Goal: Task Accomplishment & Management: Use online tool/utility

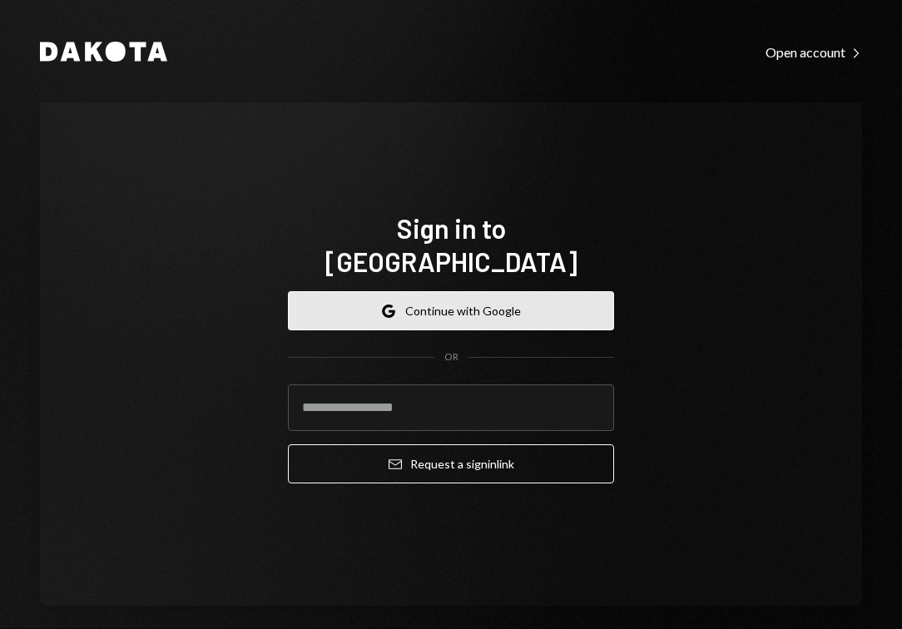
click at [446, 308] on button "Google Continue with Google" at bounding box center [451, 310] width 326 height 39
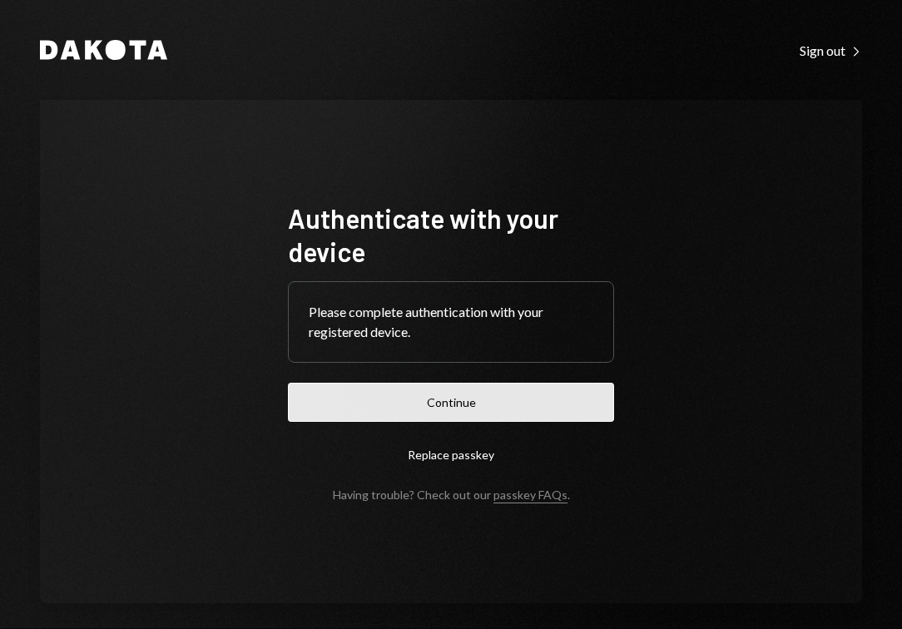
click at [458, 405] on button "Continue" at bounding box center [451, 402] width 326 height 39
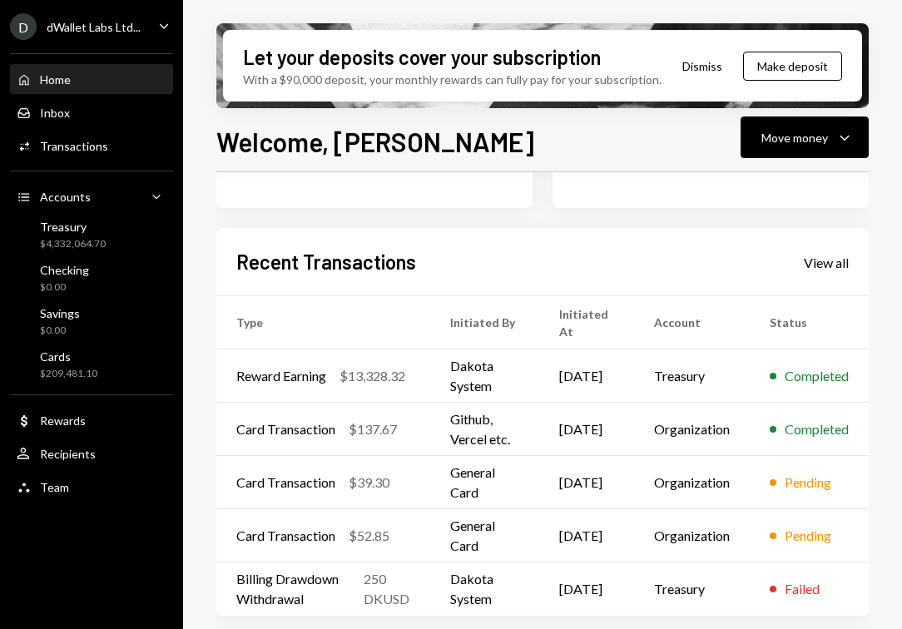
scroll to position [295, 0]
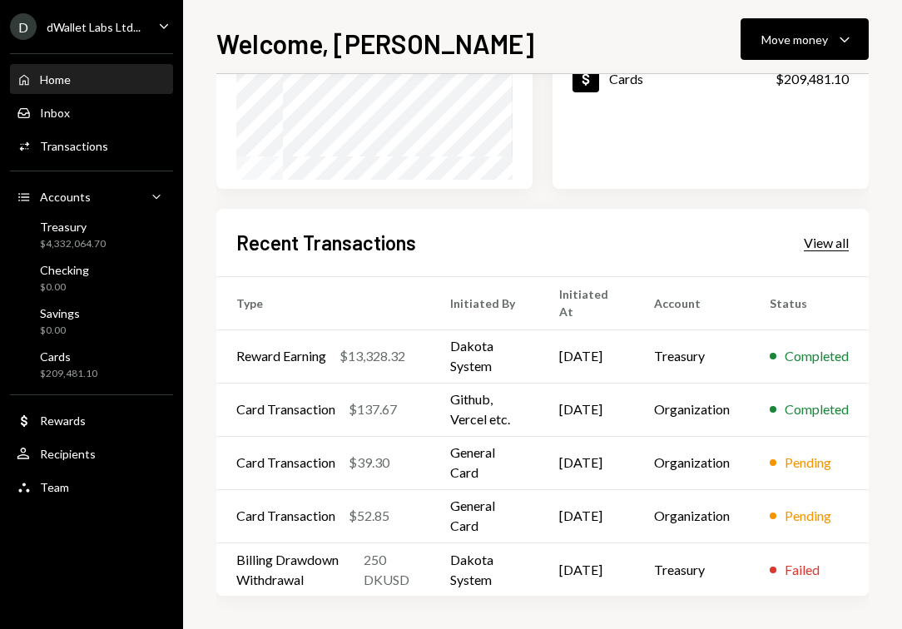
click at [829, 240] on div "View all" at bounding box center [826, 243] width 45 height 17
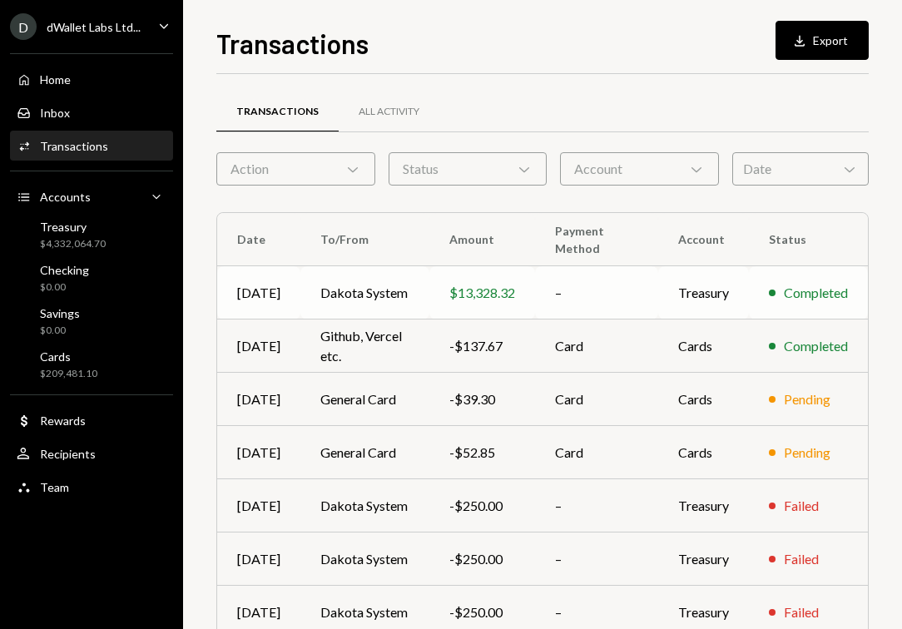
click at [488, 304] on td "$13,328.32" at bounding box center [482, 292] width 106 height 53
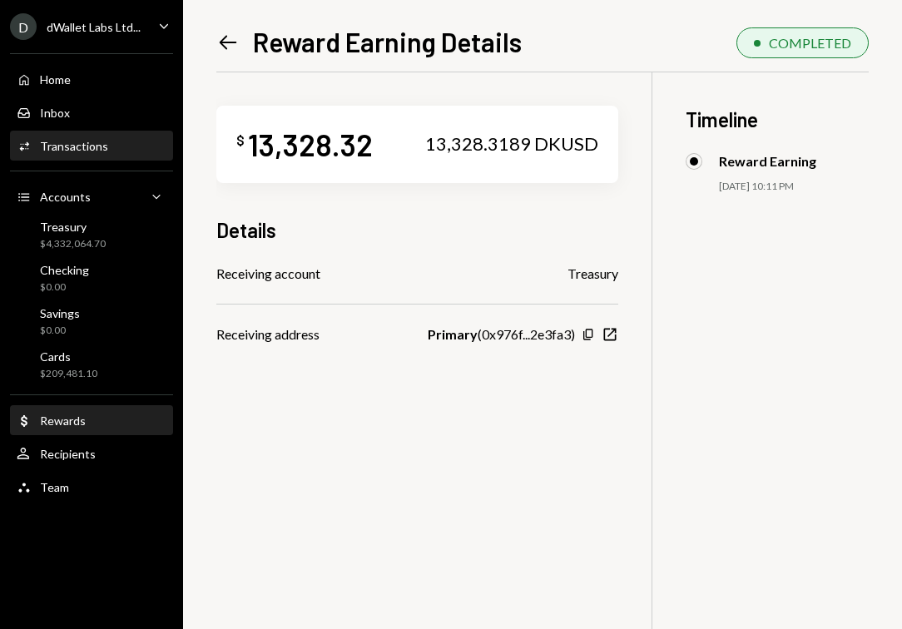
click at [76, 418] on div "Rewards" at bounding box center [63, 420] width 46 height 14
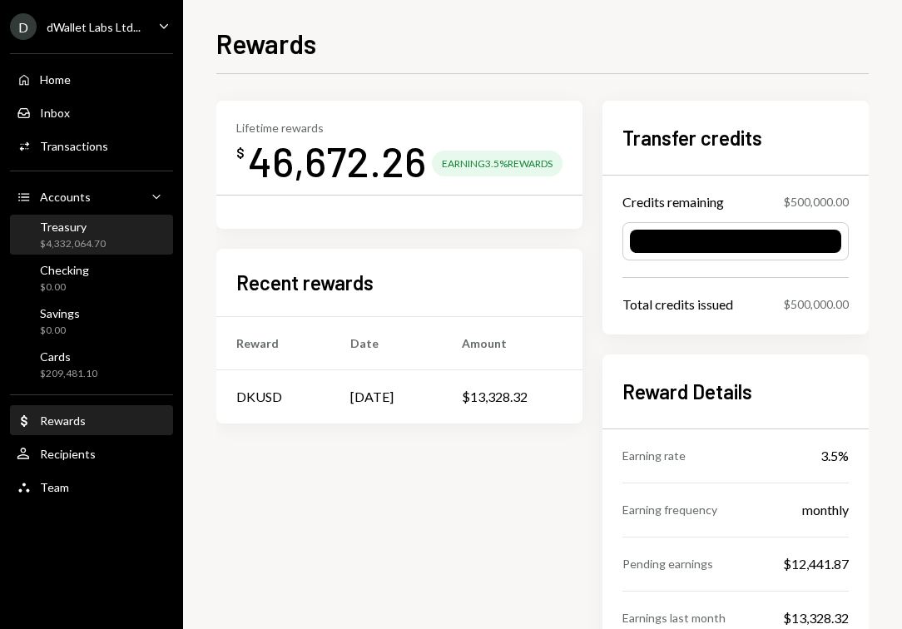
click at [92, 224] on div "Treasury" at bounding box center [73, 227] width 66 height 14
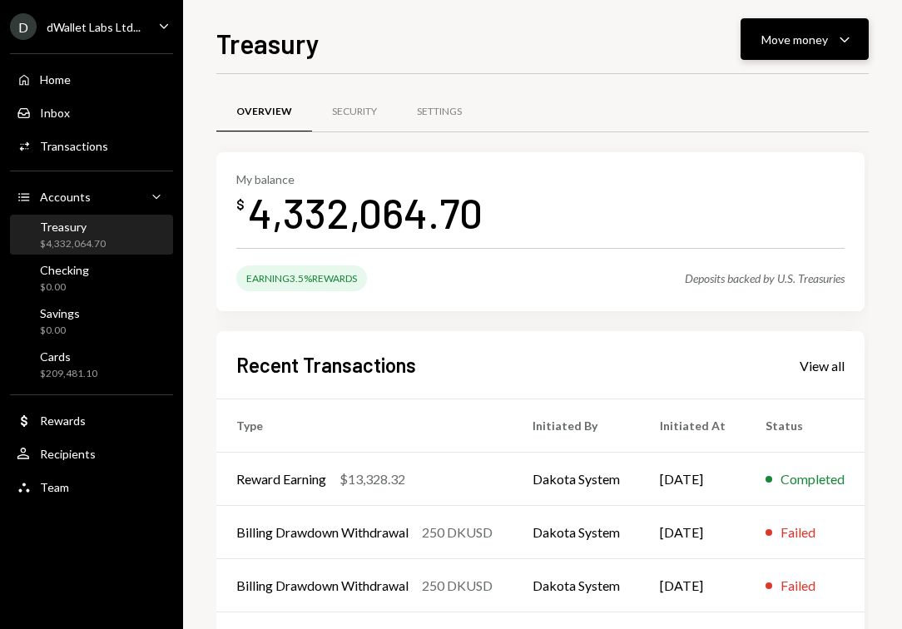
click at [845, 39] on icon "Caret Down" at bounding box center [844, 39] width 20 height 20
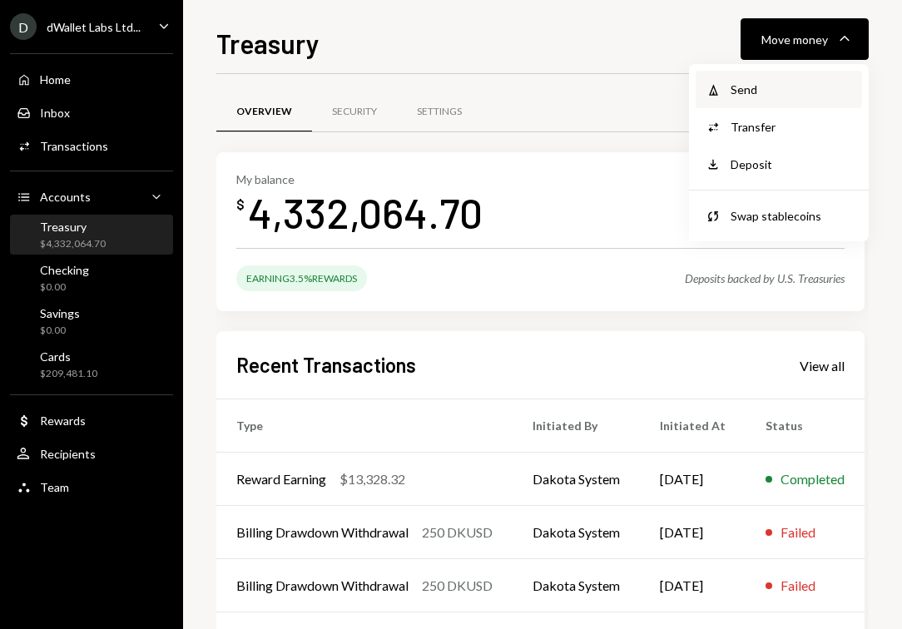
click at [791, 91] on div "Send" at bounding box center [790, 89] width 121 height 17
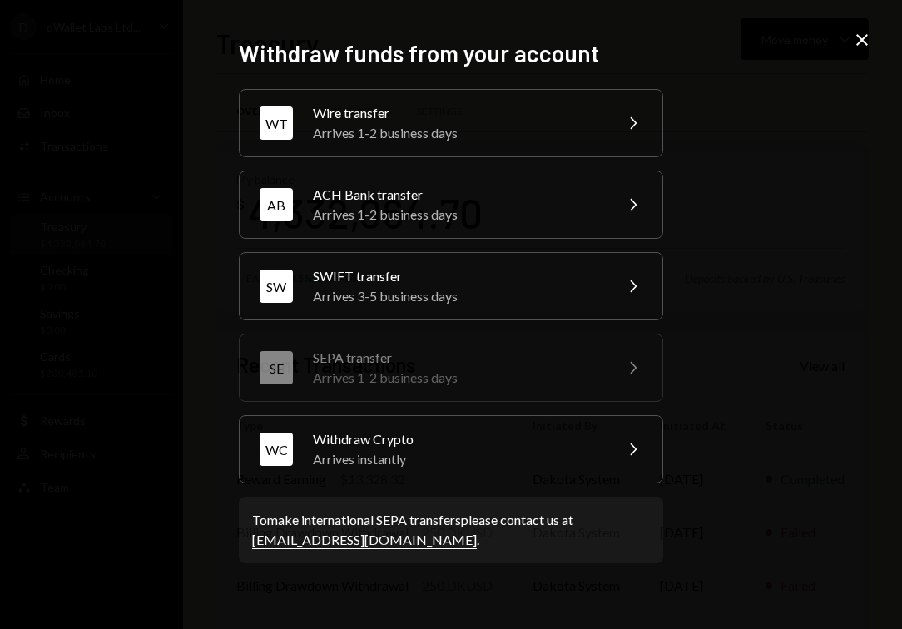
click at [857, 39] on icon "Close" at bounding box center [862, 40] width 20 height 20
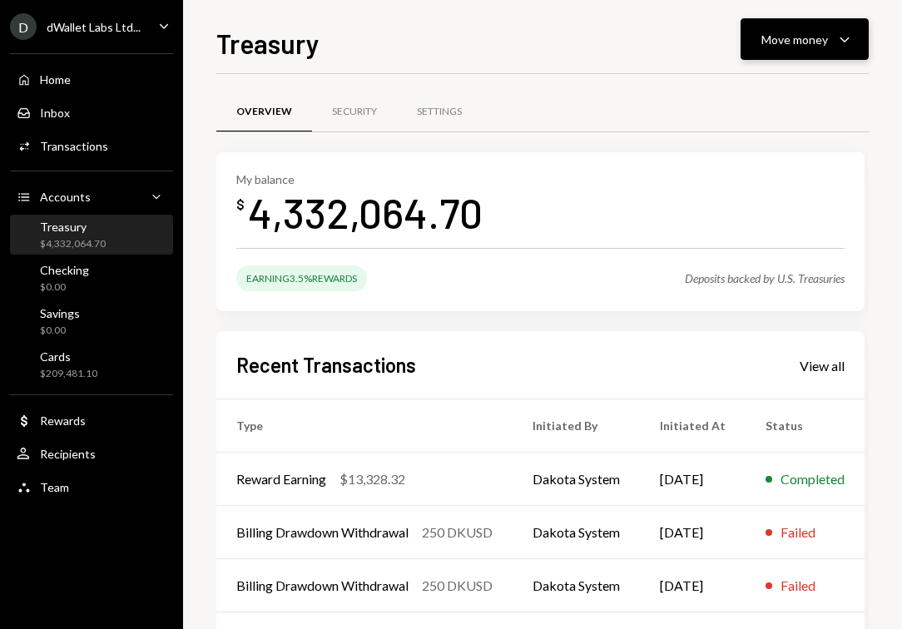
click at [844, 37] on icon "Caret Down" at bounding box center [844, 39] width 20 height 20
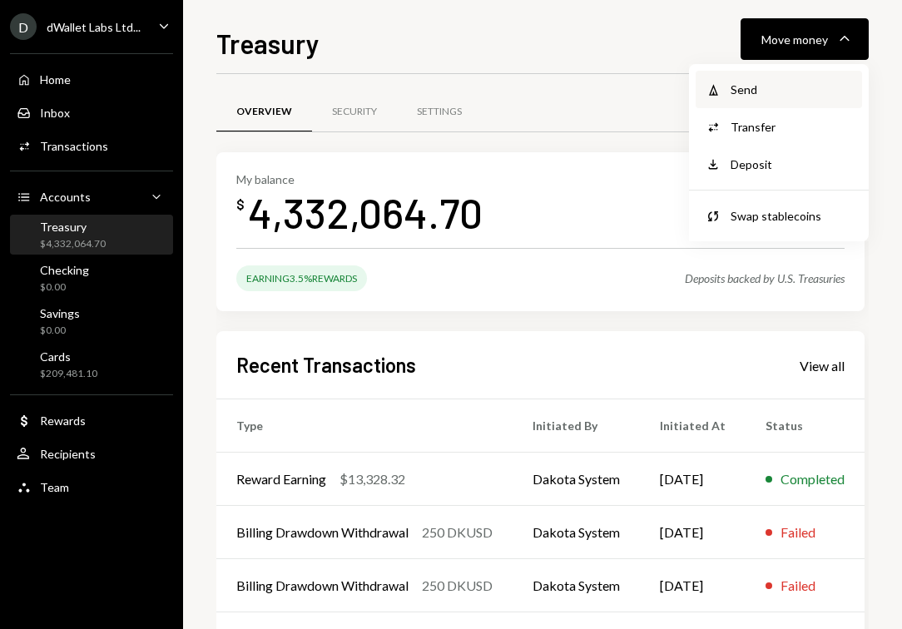
click at [781, 81] on div "Send" at bounding box center [790, 89] width 121 height 17
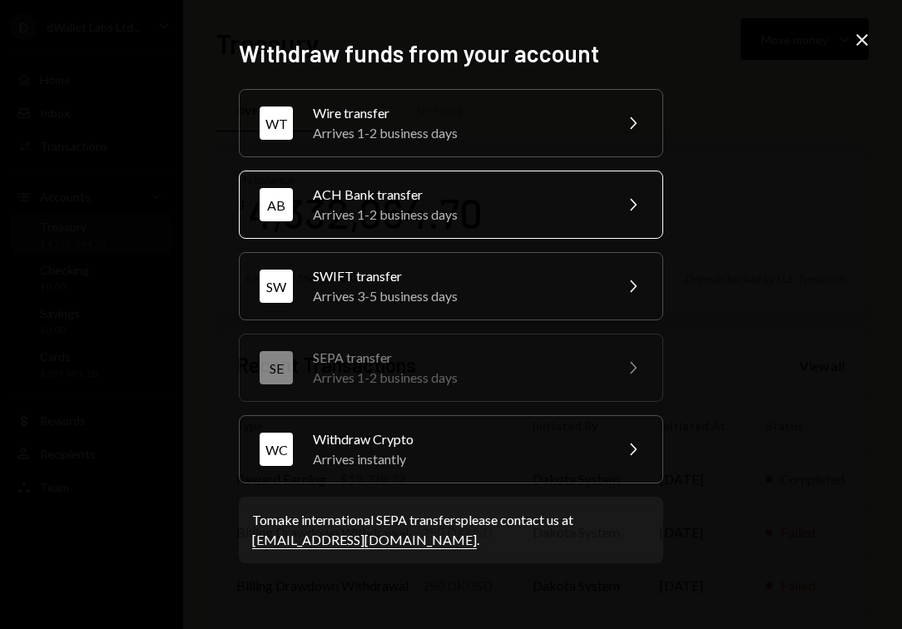
click at [468, 217] on div "Arrives 1-2 business days" at bounding box center [458, 215] width 290 height 20
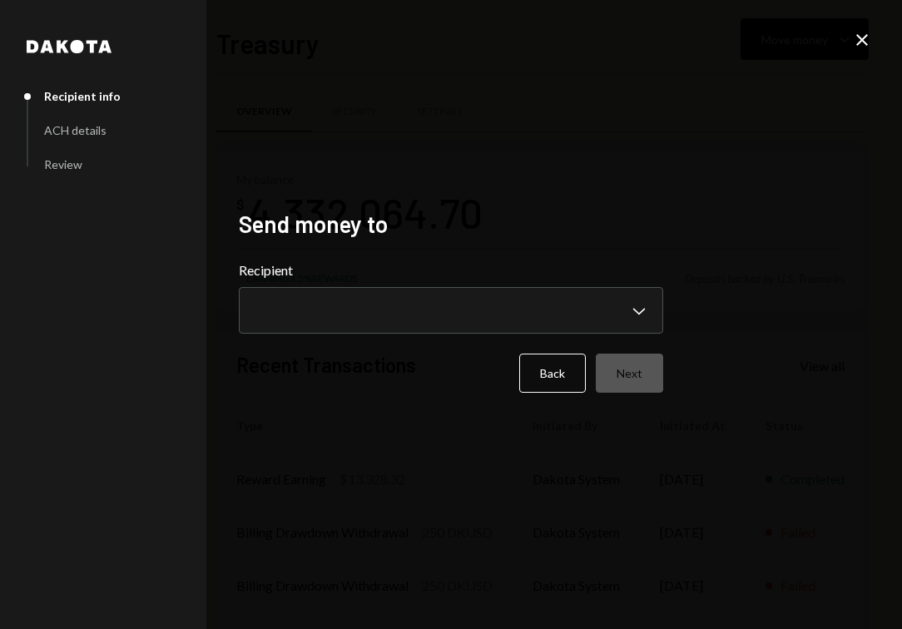
click at [437, 337] on form "**********" at bounding box center [451, 326] width 424 height 132
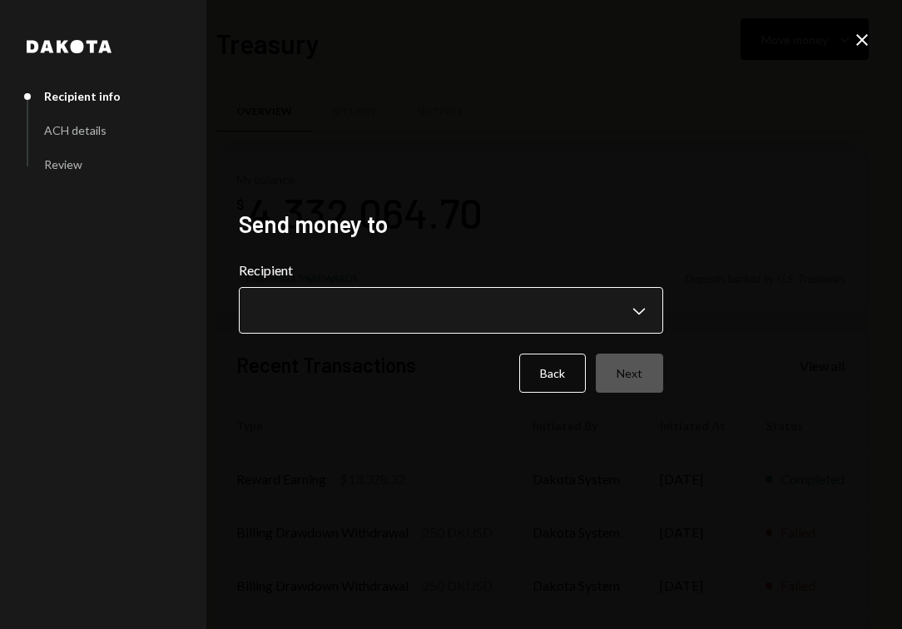
click at [436, 328] on body "D dWallet Labs Ltd... Caret Down Home Home Inbox Inbox Activities Transactions …" at bounding box center [451, 314] width 902 height 629
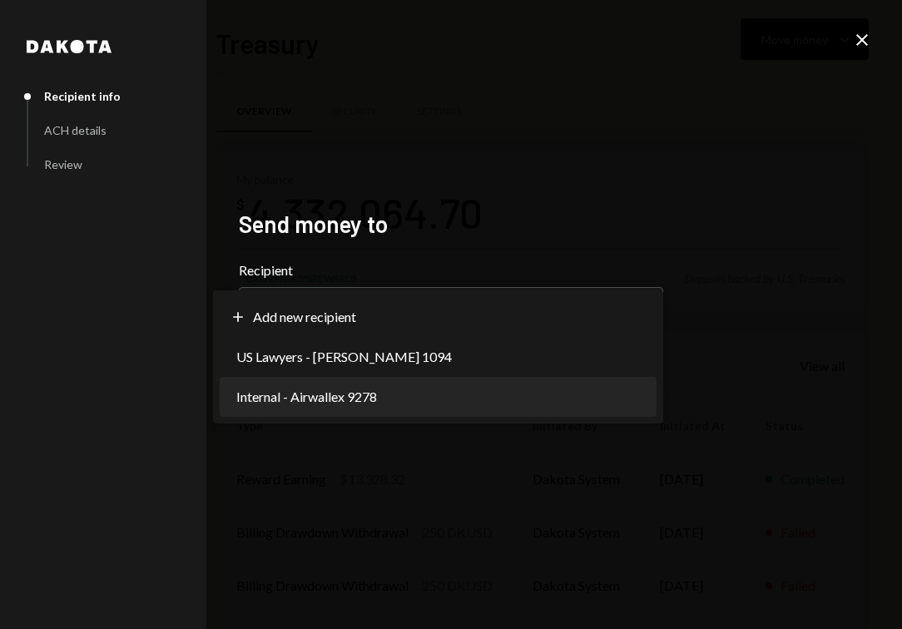
select select "**********"
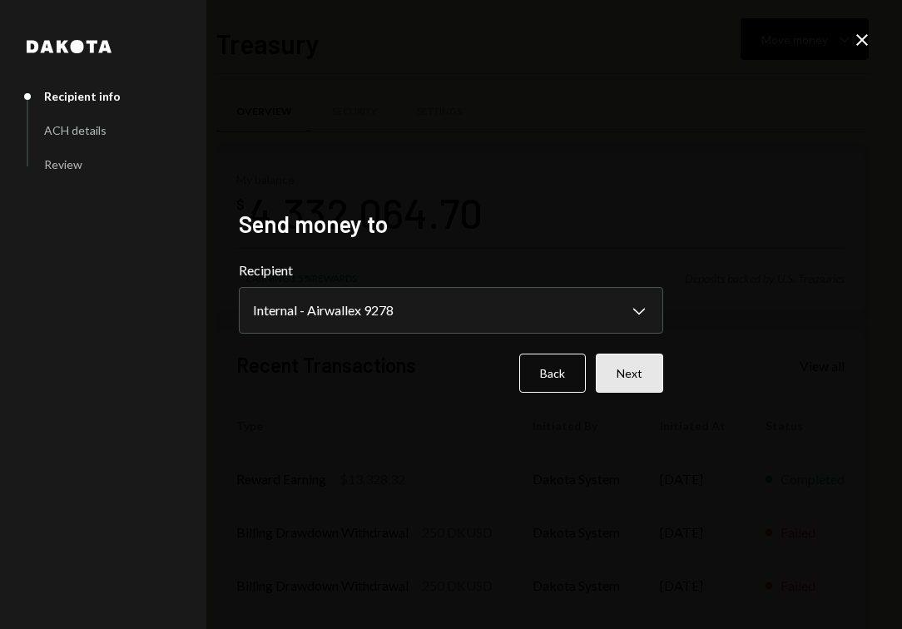
click at [614, 384] on button "Next" at bounding box center [629, 373] width 67 height 39
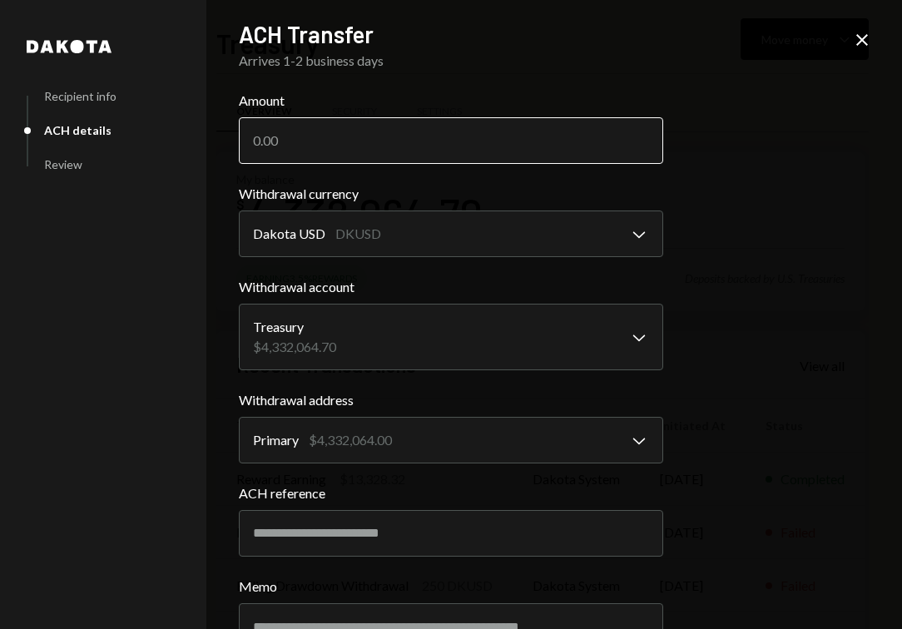
click at [275, 148] on input "Amount" at bounding box center [451, 140] width 424 height 47
type input "100000"
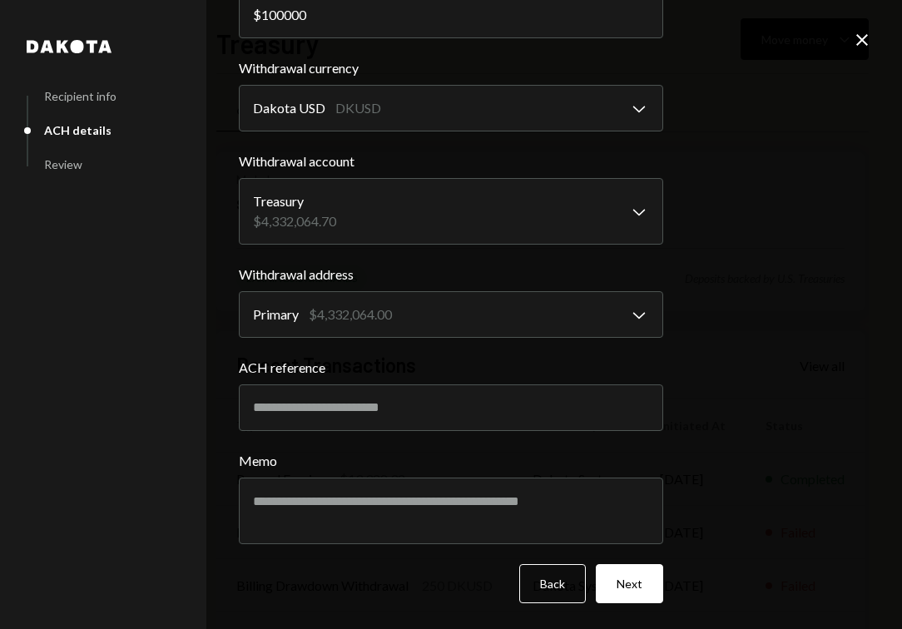
scroll to position [125, 0]
click at [310, 400] on input "ACH reference" at bounding box center [451, 408] width 424 height 47
type input "********"
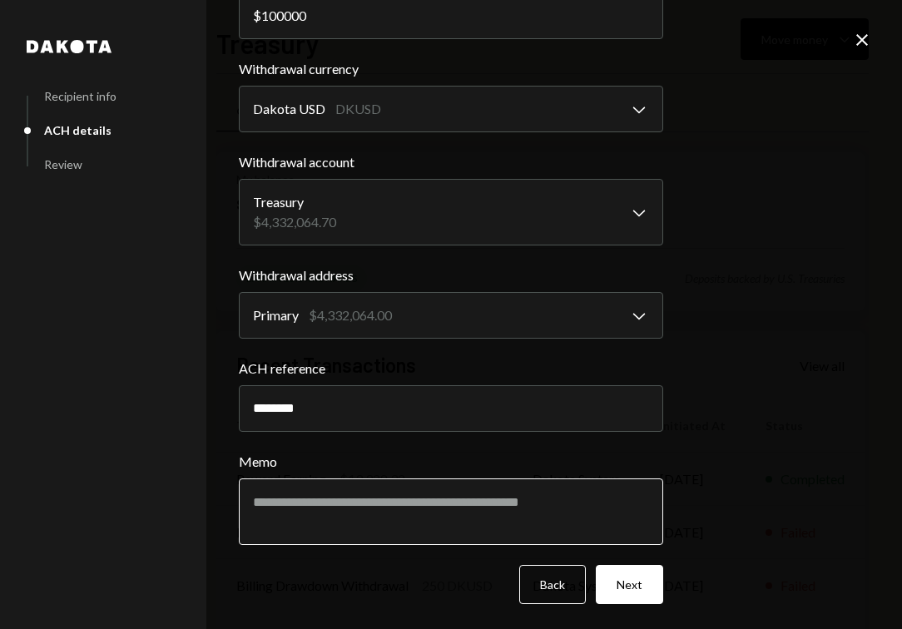
click at [346, 497] on textarea "Memo" at bounding box center [451, 511] width 424 height 67
click at [349, 514] on textarea "Memo" at bounding box center [451, 511] width 424 height 67
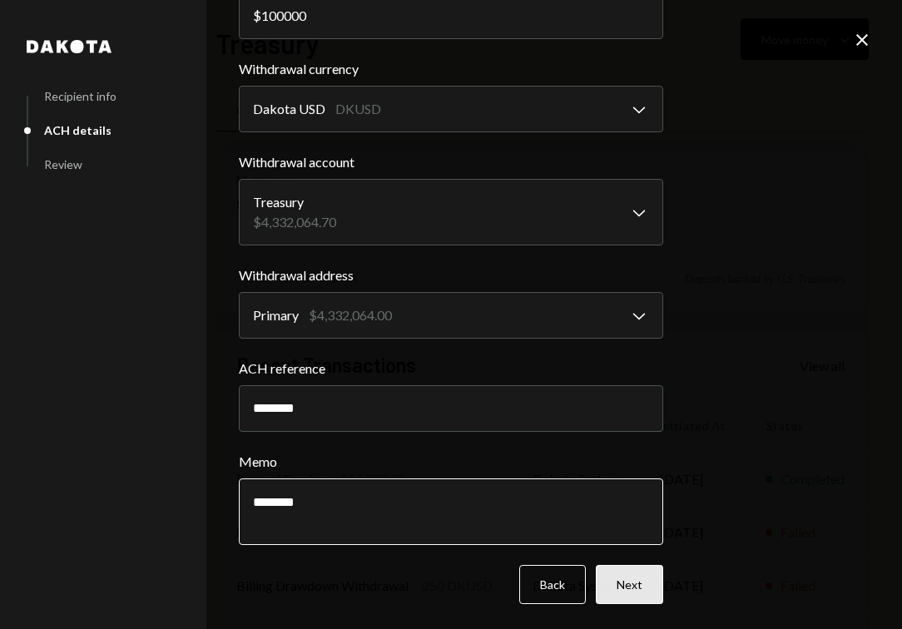
type textarea "********"
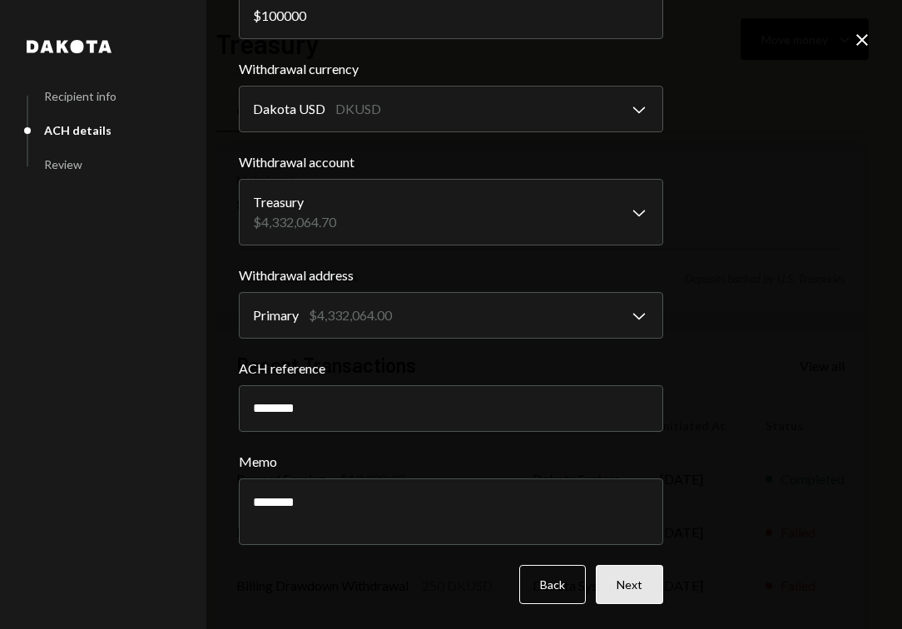
click at [607, 584] on button "Next" at bounding box center [629, 584] width 67 height 39
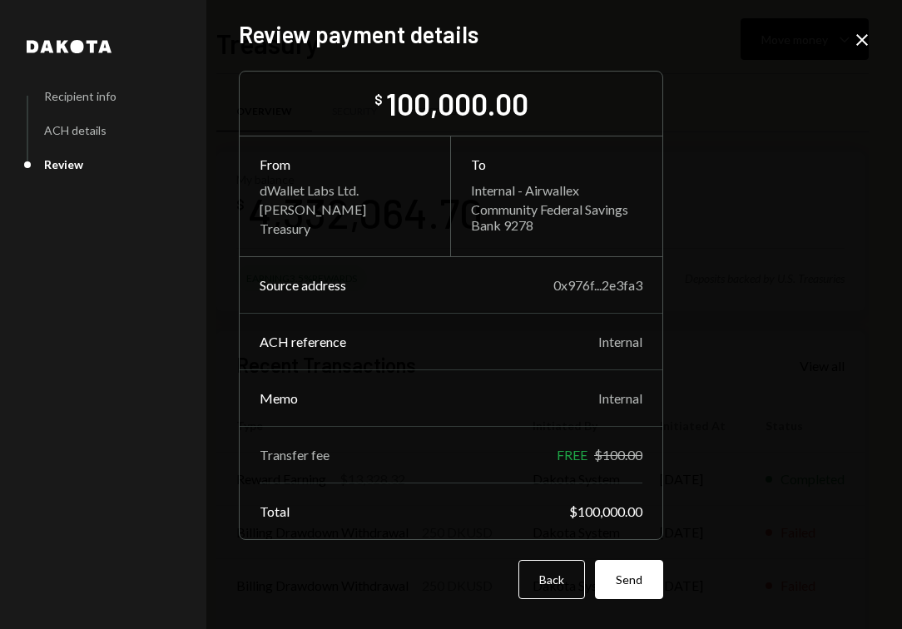
scroll to position [0, 0]
click at [621, 587] on button "Send" at bounding box center [629, 579] width 68 height 39
